Goal: Information Seeking & Learning: Check status

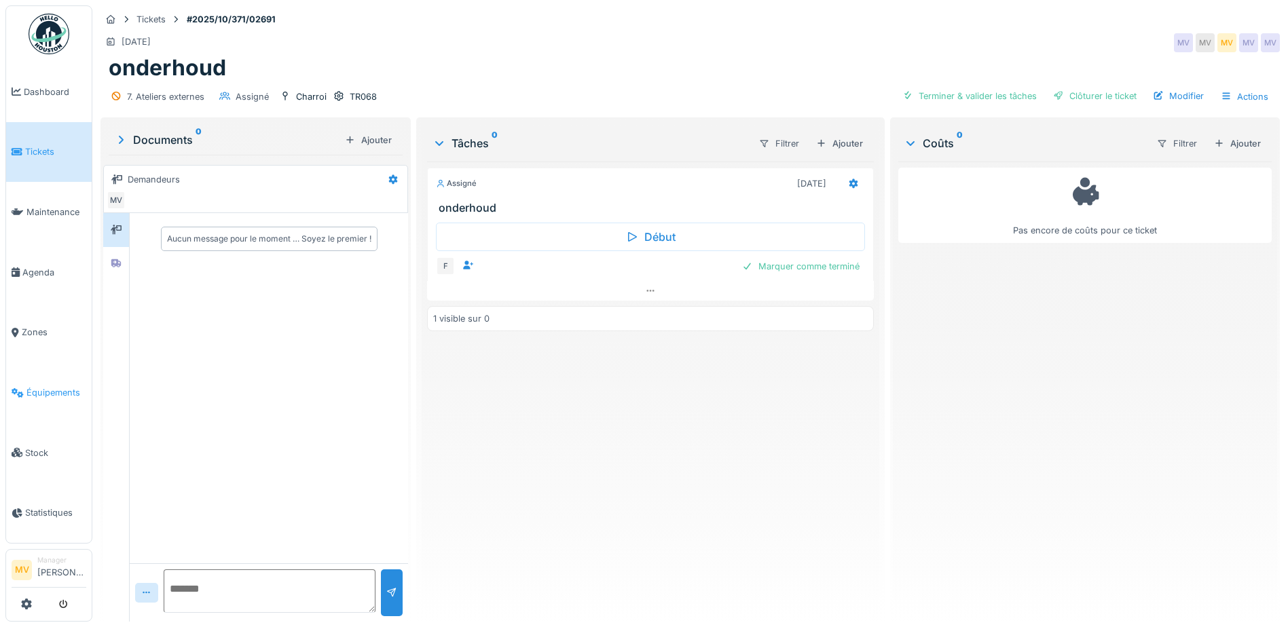
click at [32, 389] on span "Équipements" at bounding box center [56, 392] width 60 height 13
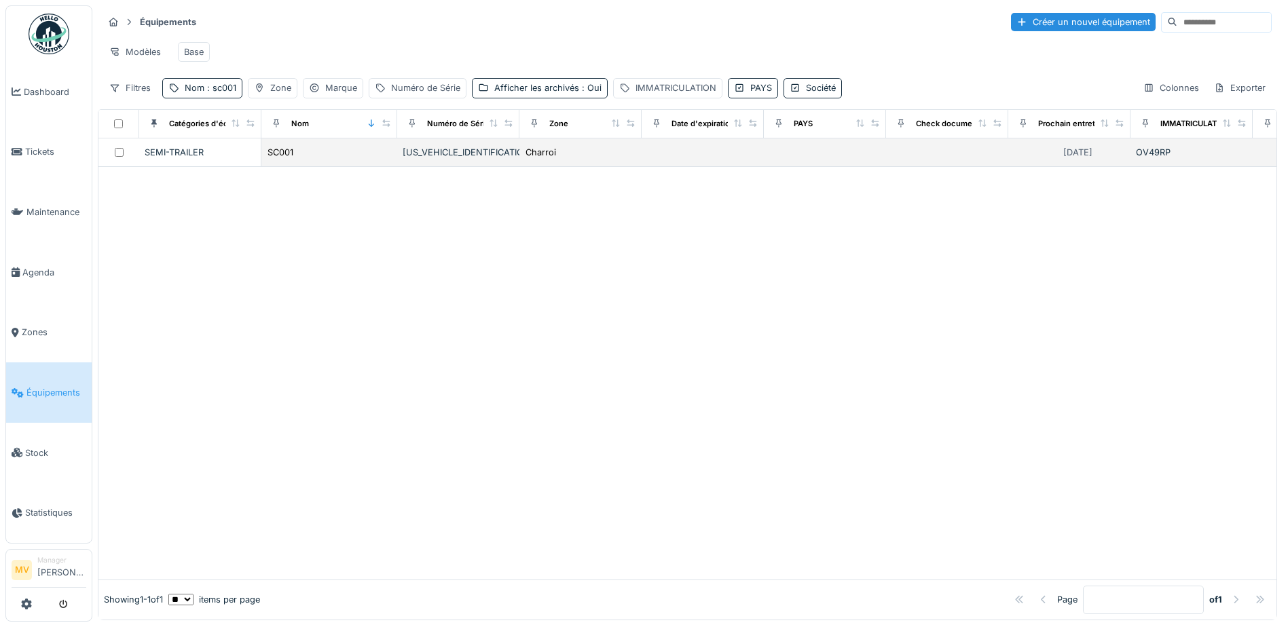
click at [457, 159] on div "WKESD000001188031" at bounding box center [458, 152] width 111 height 13
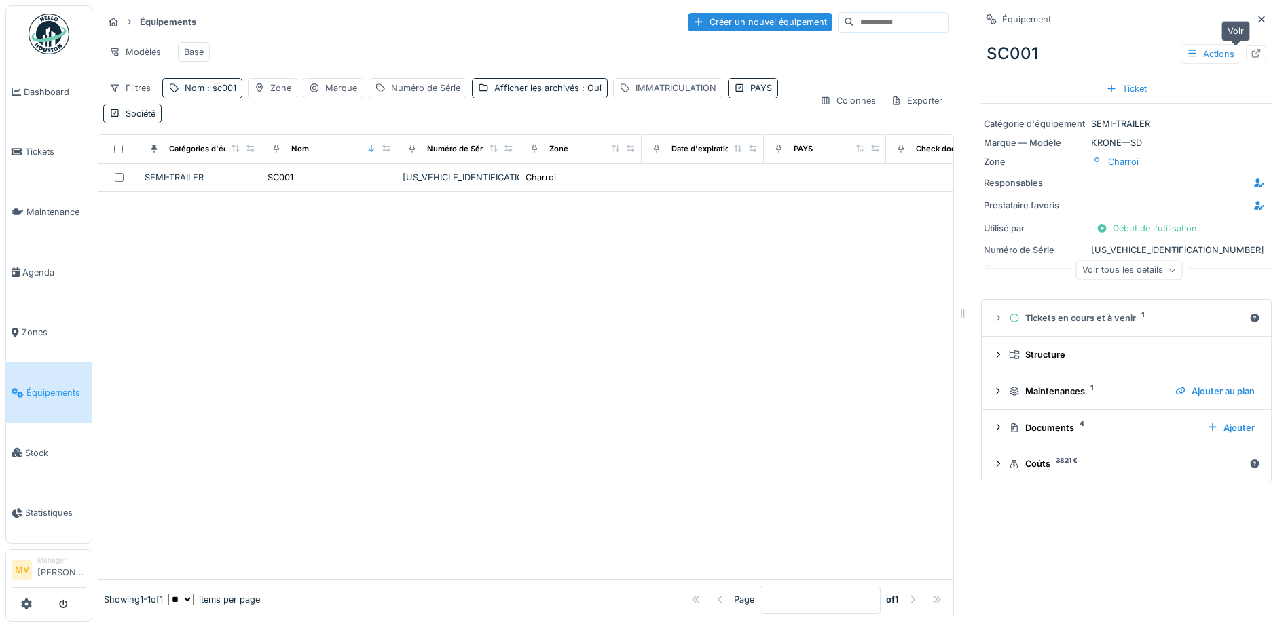
click at [1252, 55] on icon at bounding box center [1256, 53] width 9 height 9
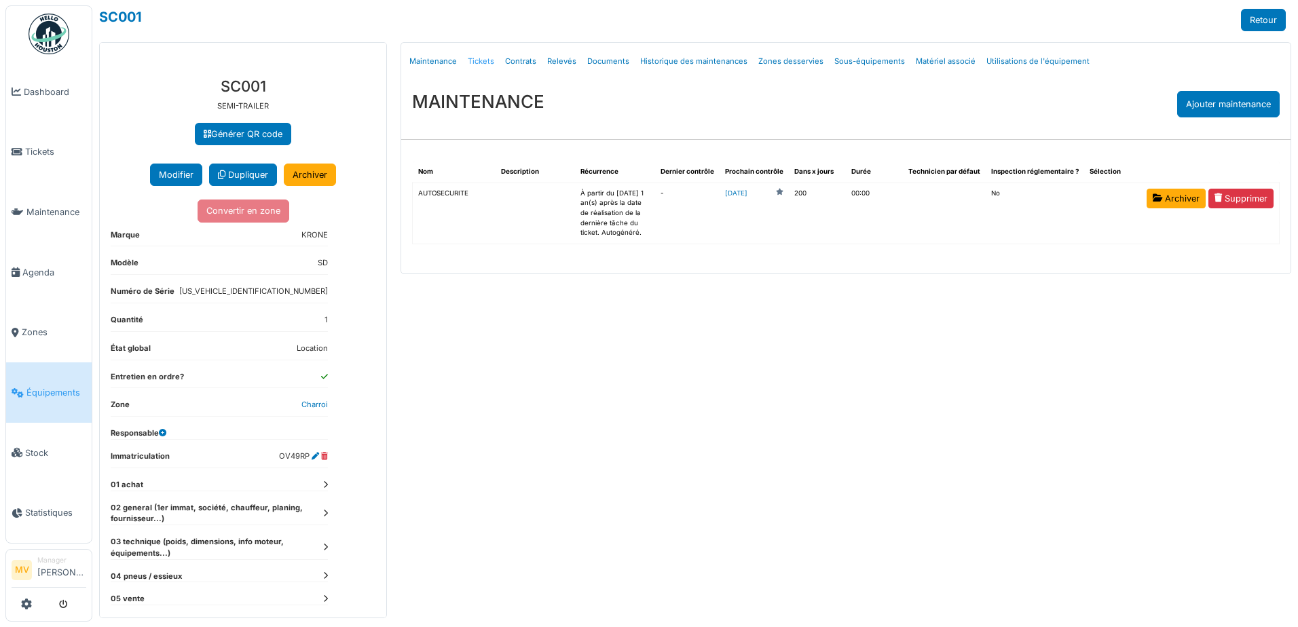
click at [479, 57] on link "Tickets" at bounding box center [480, 61] width 37 height 32
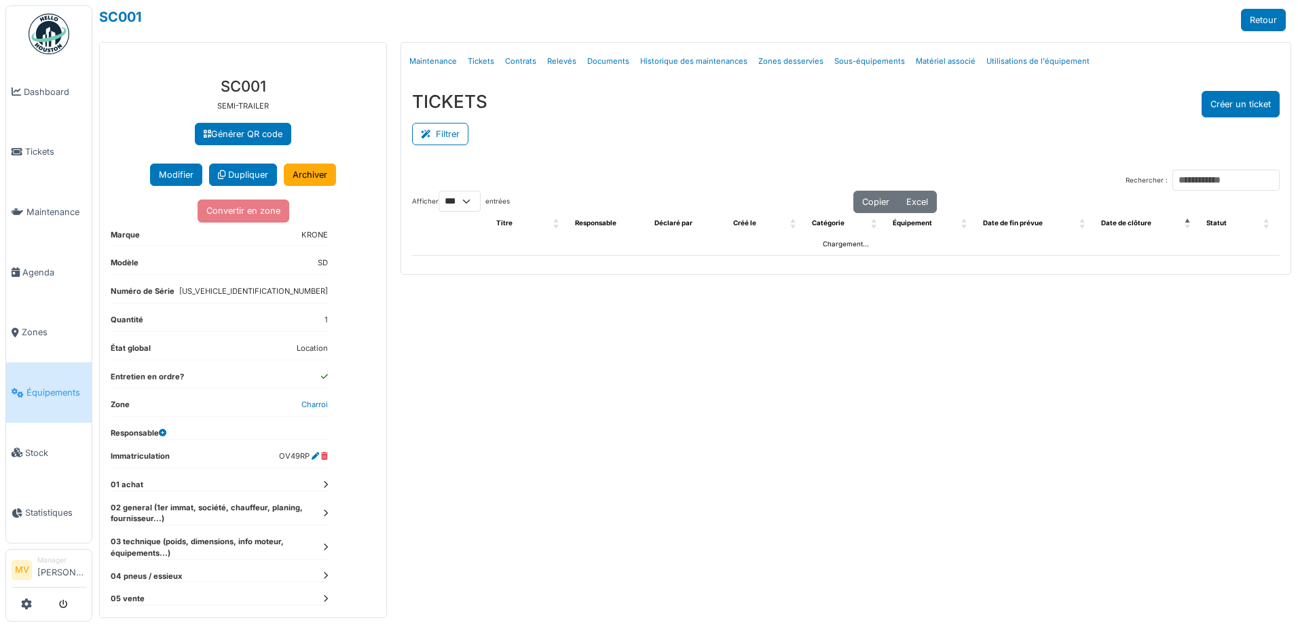
select select "***"
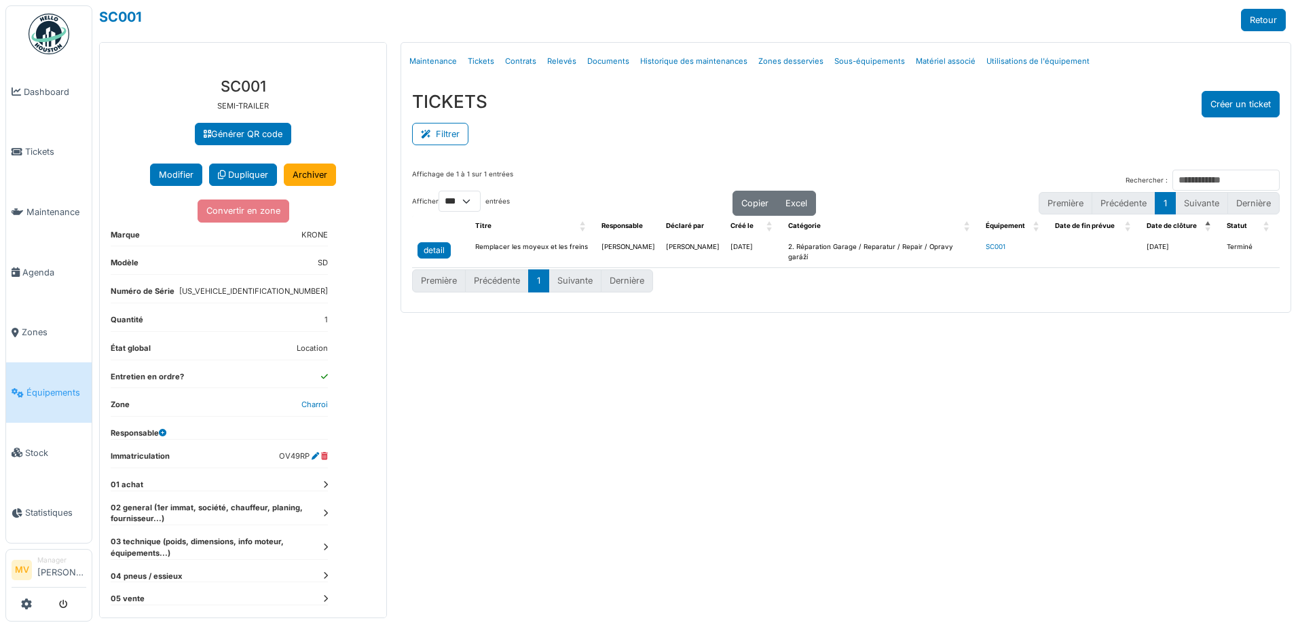
click at [432, 248] on div "detail" at bounding box center [434, 250] width 21 height 12
click at [43, 263] on link "Agenda" at bounding box center [49, 272] width 86 height 60
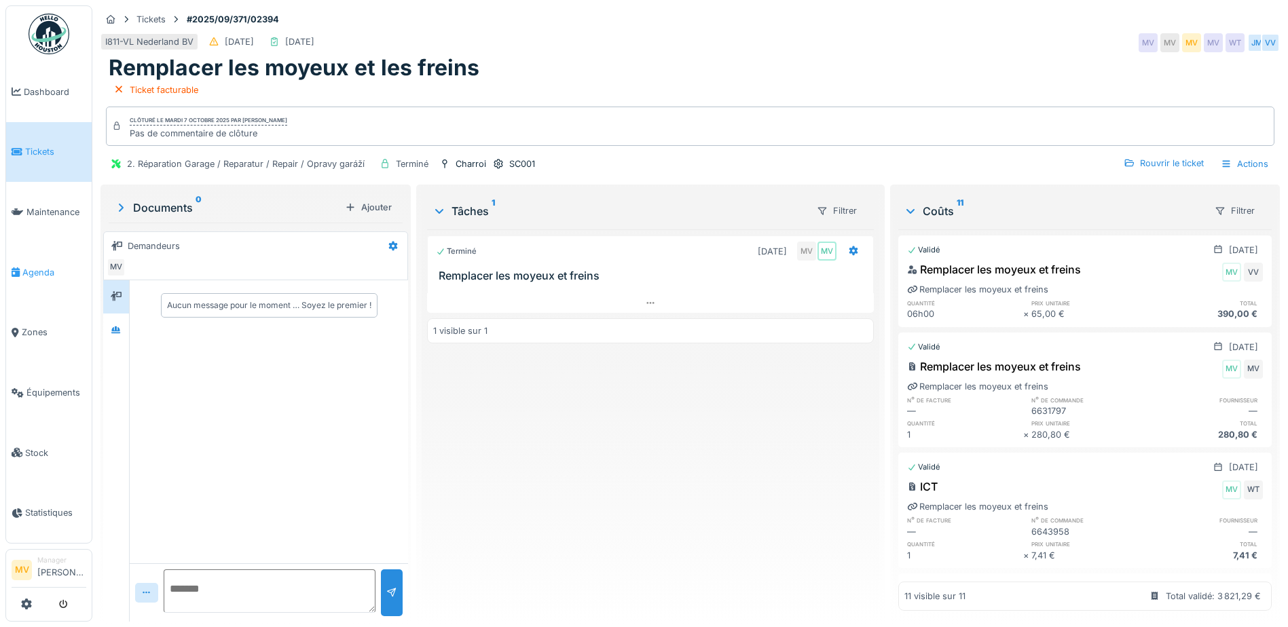
click at [61, 270] on span "Agenda" at bounding box center [54, 272] width 64 height 13
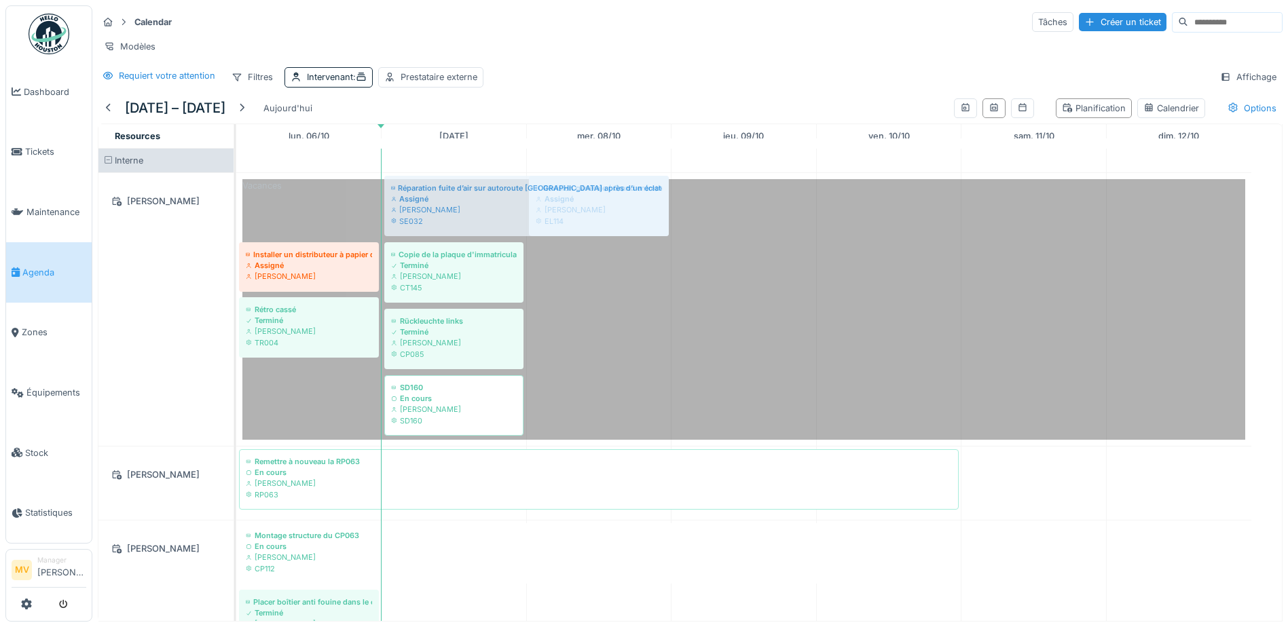
drag, startPoint x: 439, startPoint y: 203, endPoint x: 591, endPoint y: 318, distance: 189.9
click at [591, 318] on div "Vacances Réparation fuite d’air sur autoroute Remscheid après d’un éclatement d…" at bounding box center [743, 309] width 1015 height 273
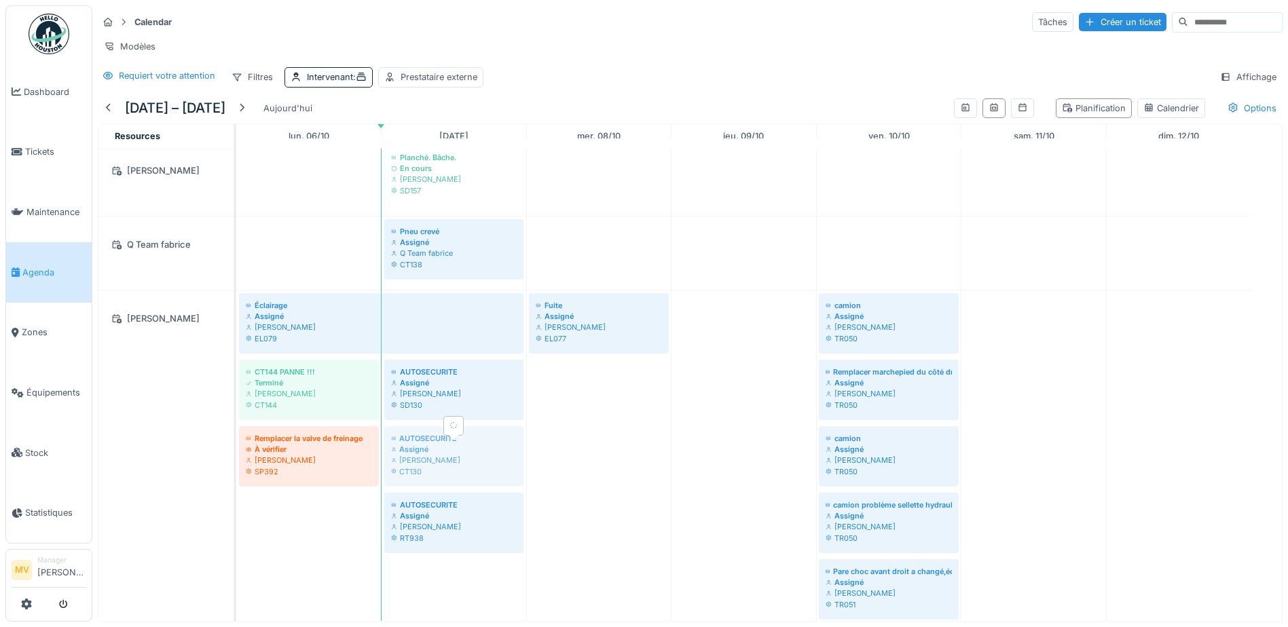
drag, startPoint x: 419, startPoint y: 483, endPoint x: 554, endPoint y: 483, distance: 135.1
click at [236, 483] on div "Éclairage Assigné Sergej Mandzjuk EL079 Fuite Assigné Sergej Mandzjuk EL077 cam…" at bounding box center [236, 494] width 0 height 406
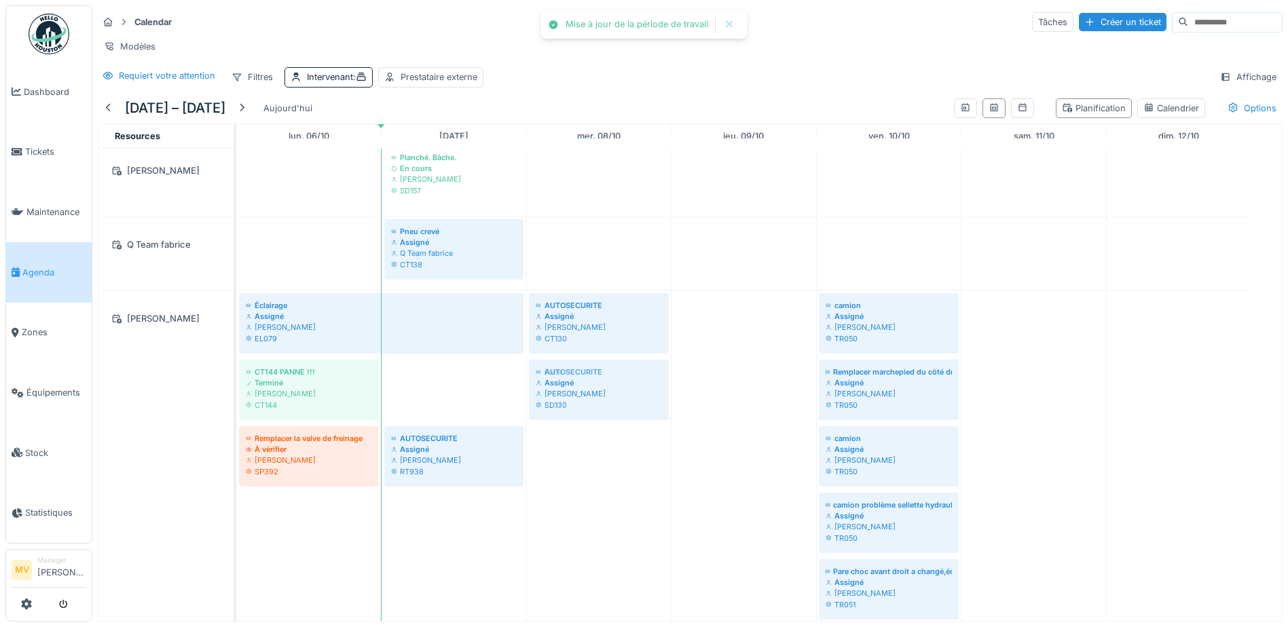
drag, startPoint x: 415, startPoint y: 412, endPoint x: 532, endPoint y: 451, distance: 123.0
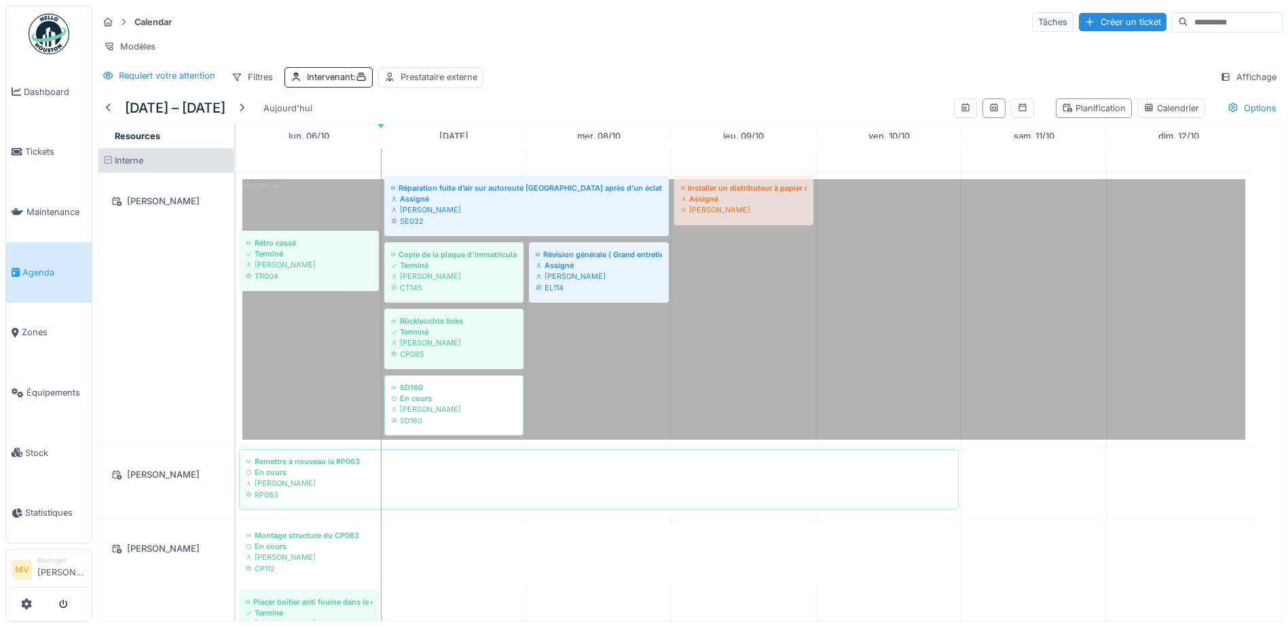
drag, startPoint x: 274, startPoint y: 217, endPoint x: 778, endPoint y: 320, distance: 514.7
click at [778, 320] on div "Vacances Installer un distributeur à papier dans le container du hall A (contai…" at bounding box center [743, 309] width 1015 height 273
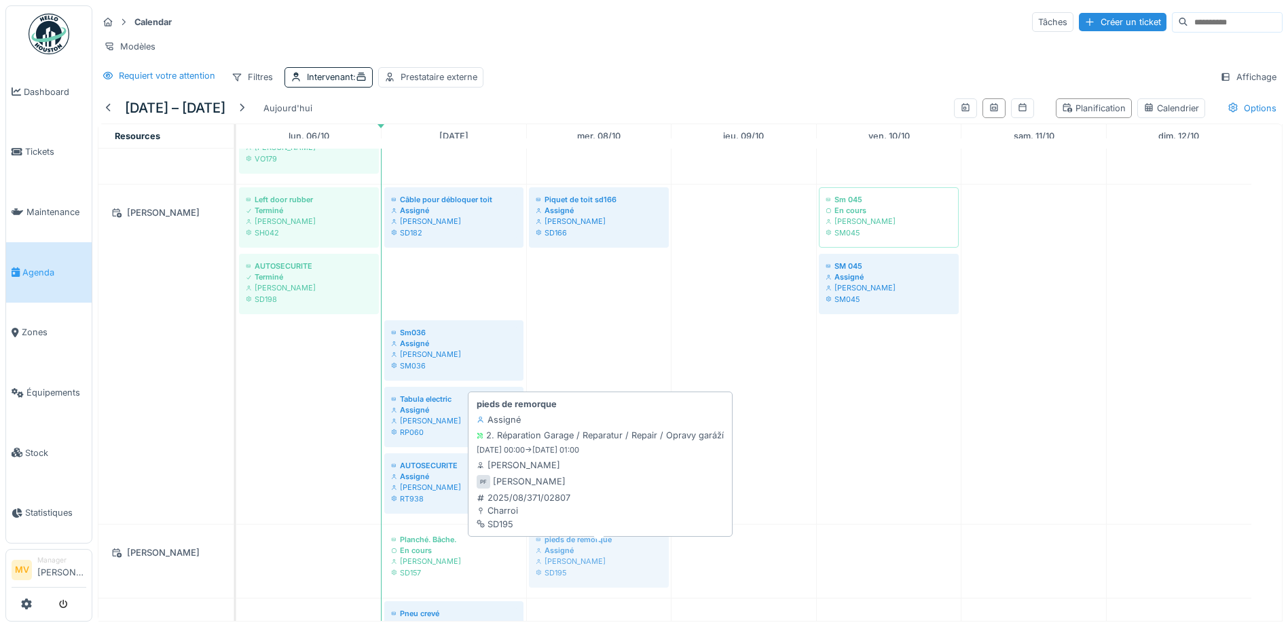
drag, startPoint x: 462, startPoint y: 294, endPoint x: 587, endPoint y: 557, distance: 291.2
click at [587, 557] on tbody "Vacances Rétro cassé Terminé Ivan Marcius TR004 Réparation fuite d’air sur auto…" at bounding box center [743, 558] width 1015 height 1905
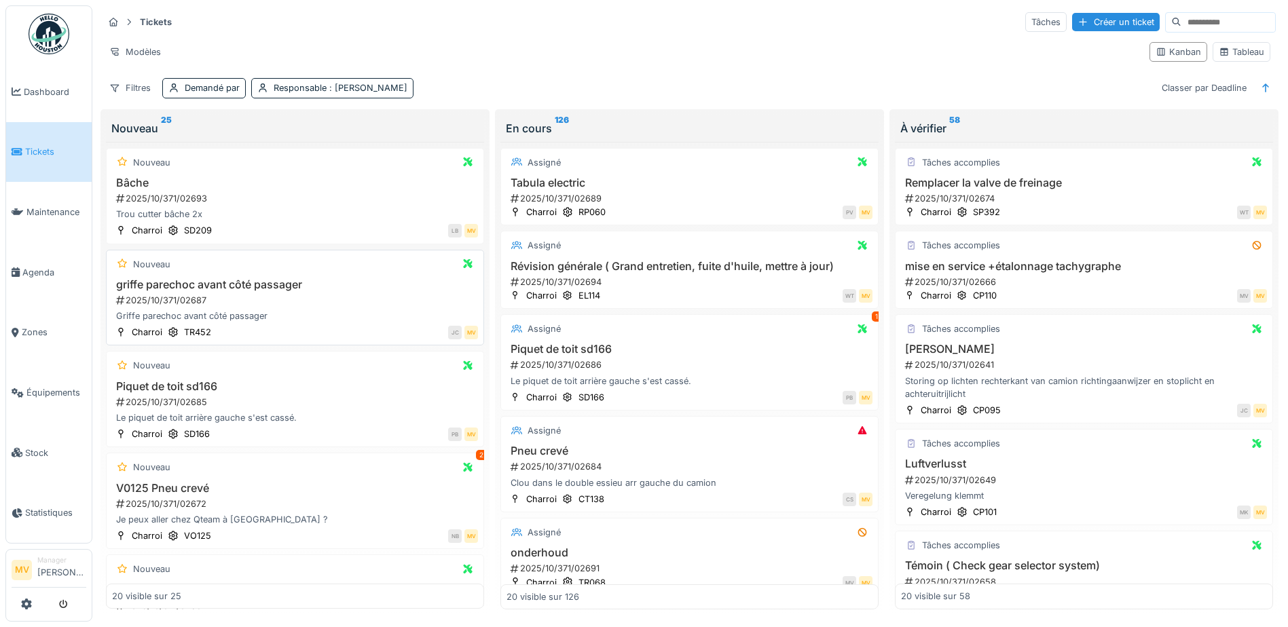
click at [284, 297] on div "2025/10/371/02687" at bounding box center [296, 300] width 363 height 13
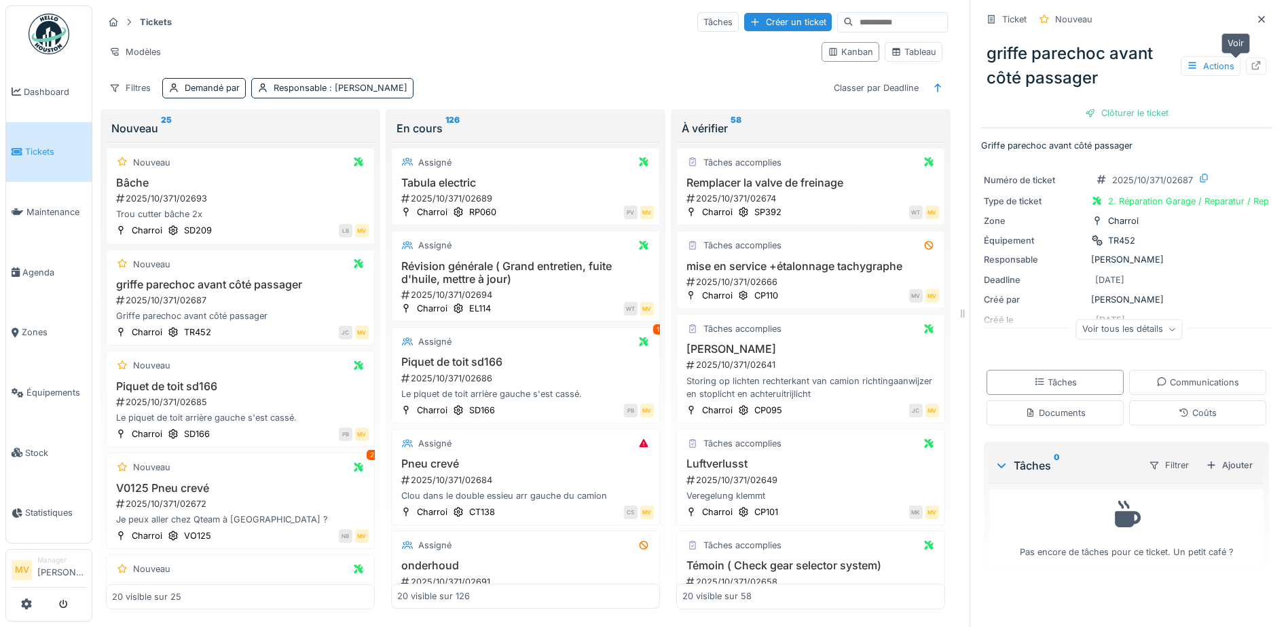
click at [1252, 65] on icon at bounding box center [1256, 65] width 9 height 9
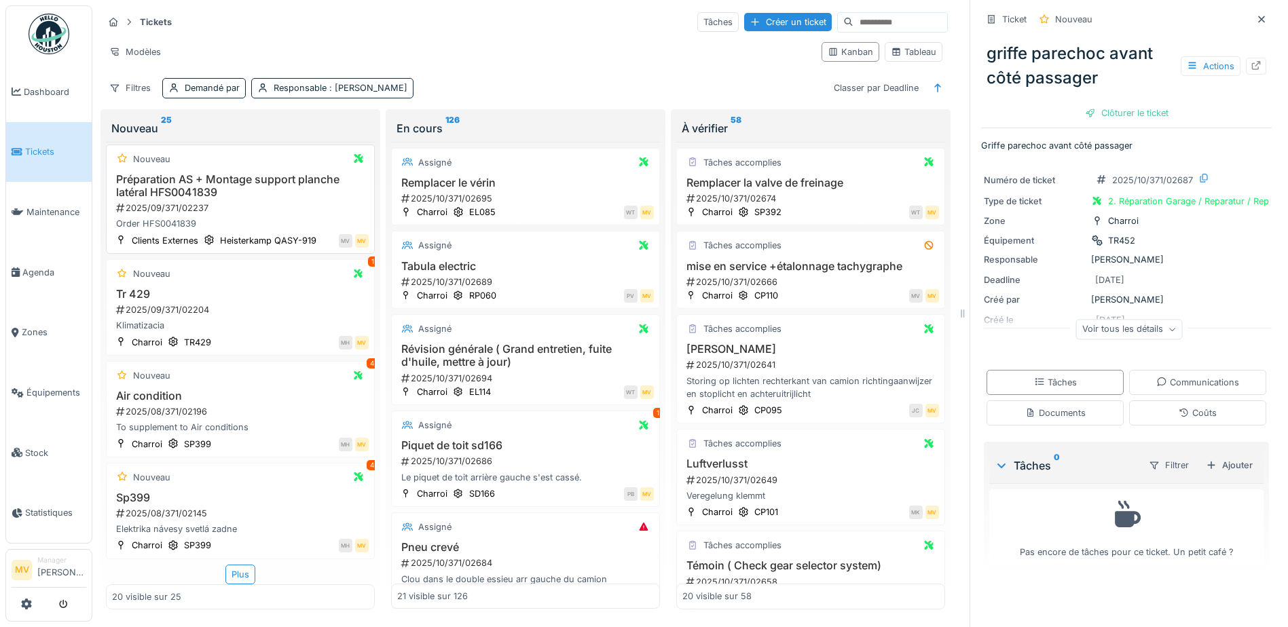
scroll to position [1709, 0]
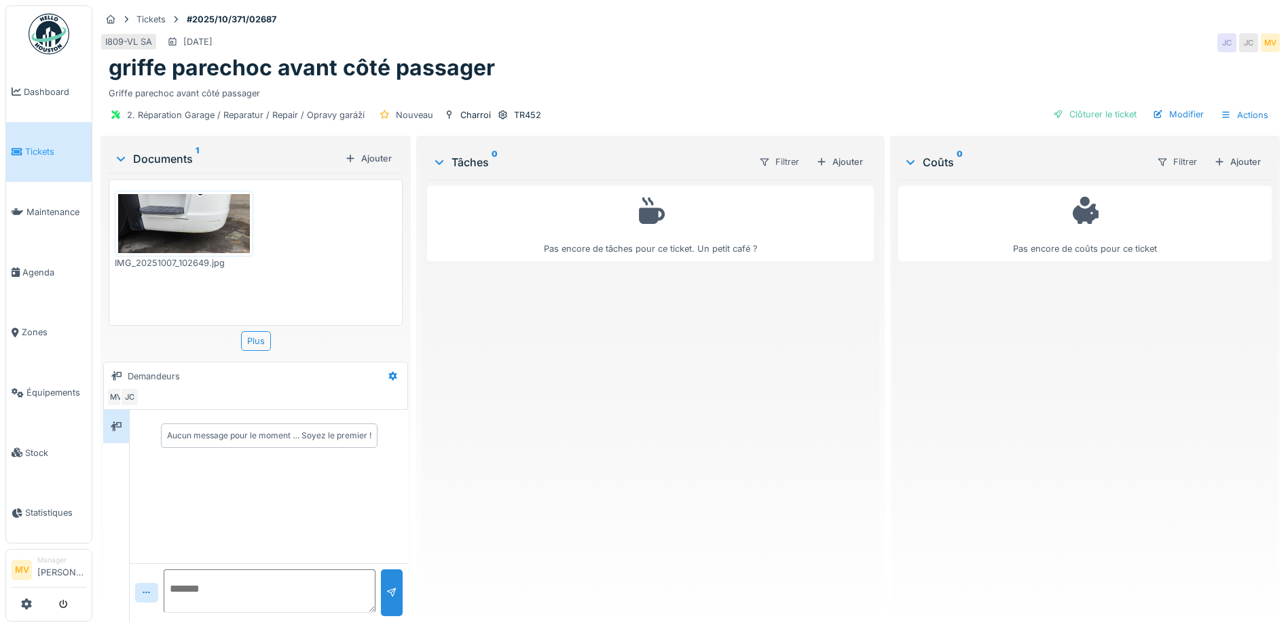
click at [149, 217] on img at bounding box center [184, 223] width 132 height 59
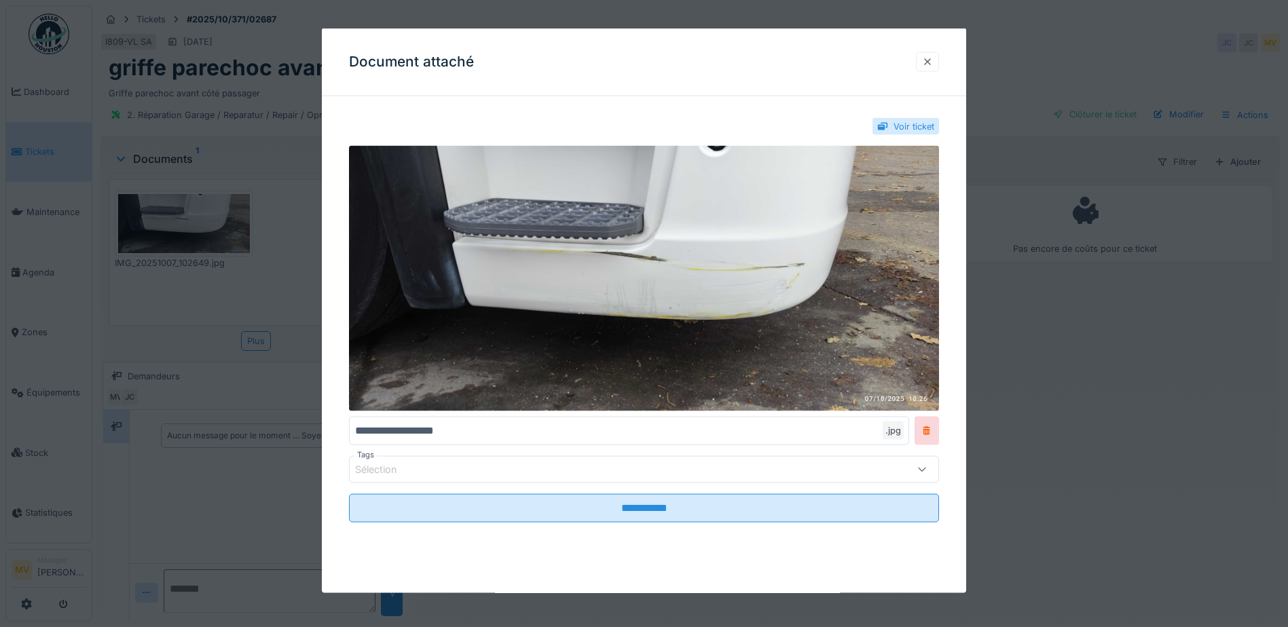
click at [939, 61] on div at bounding box center [927, 62] width 23 height 20
